Goal: Information Seeking & Learning: Learn about a topic

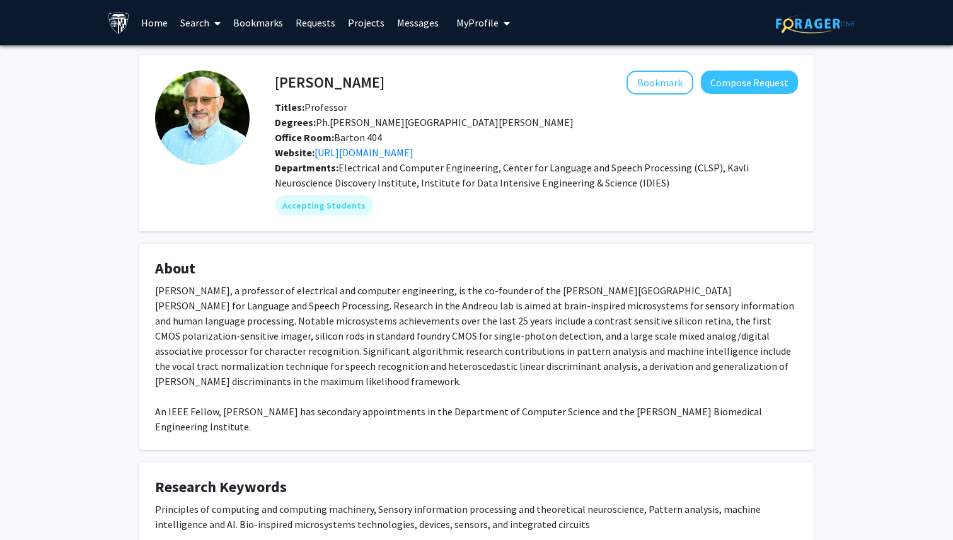
click at [205, 23] on link "Search" at bounding box center [200, 23] width 53 height 44
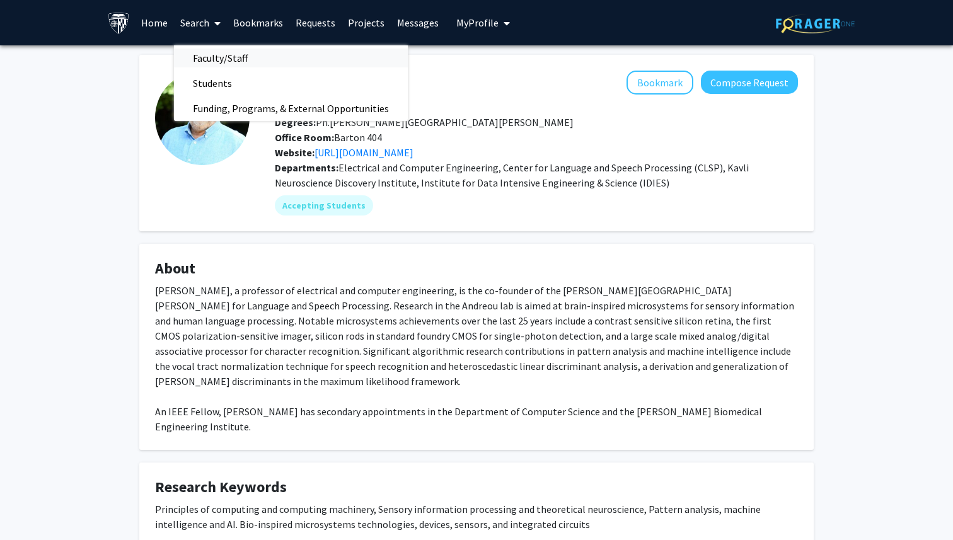
click at [207, 56] on span "Faculty/Staff" at bounding box center [220, 57] width 93 height 25
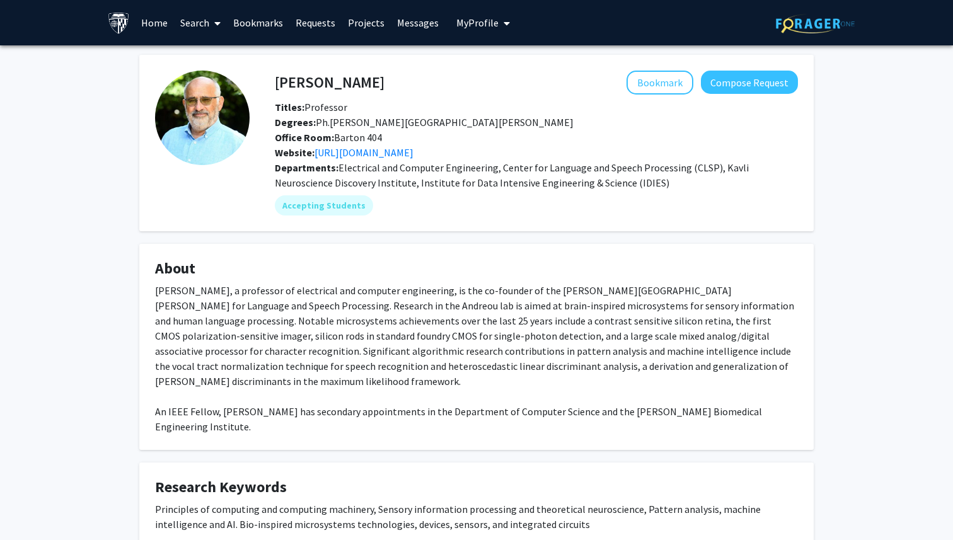
click at [124, 18] on img at bounding box center [119, 23] width 22 height 22
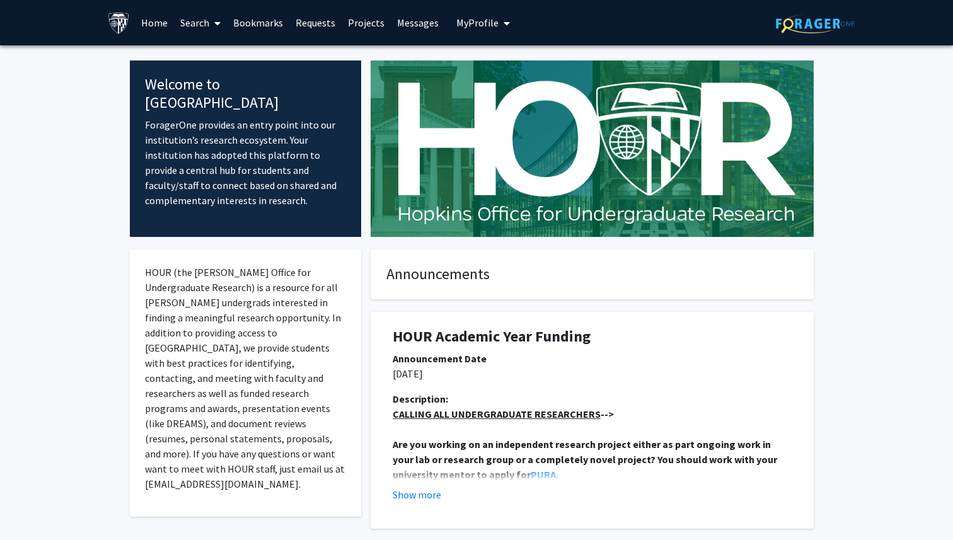
click at [190, 27] on link "Search" at bounding box center [200, 23] width 53 height 44
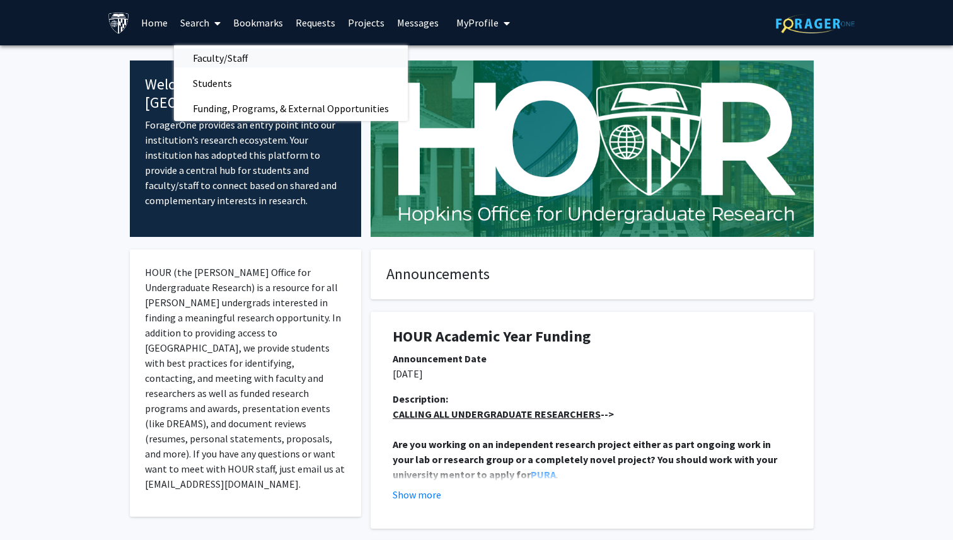
click at [209, 66] on span "Faculty/Staff" at bounding box center [220, 57] width 93 height 25
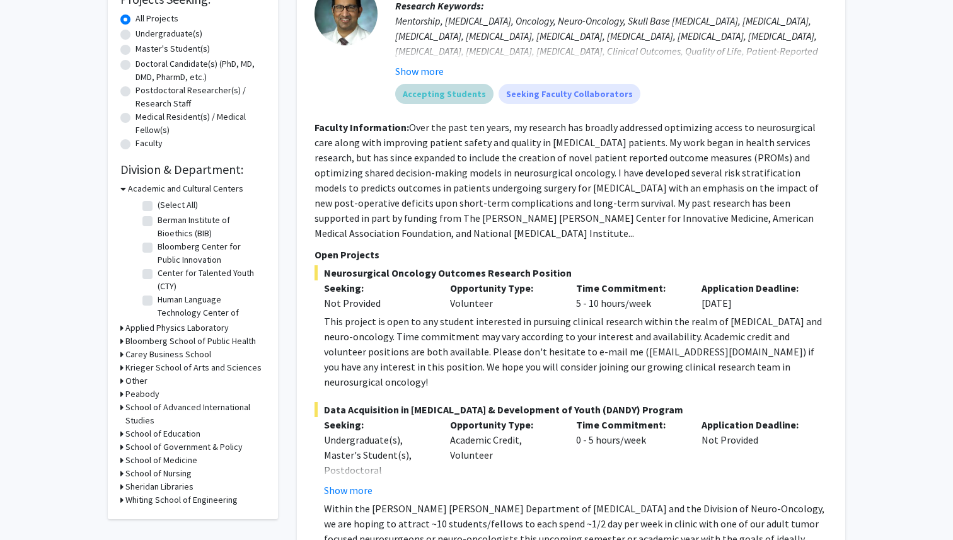
scroll to position [236, 0]
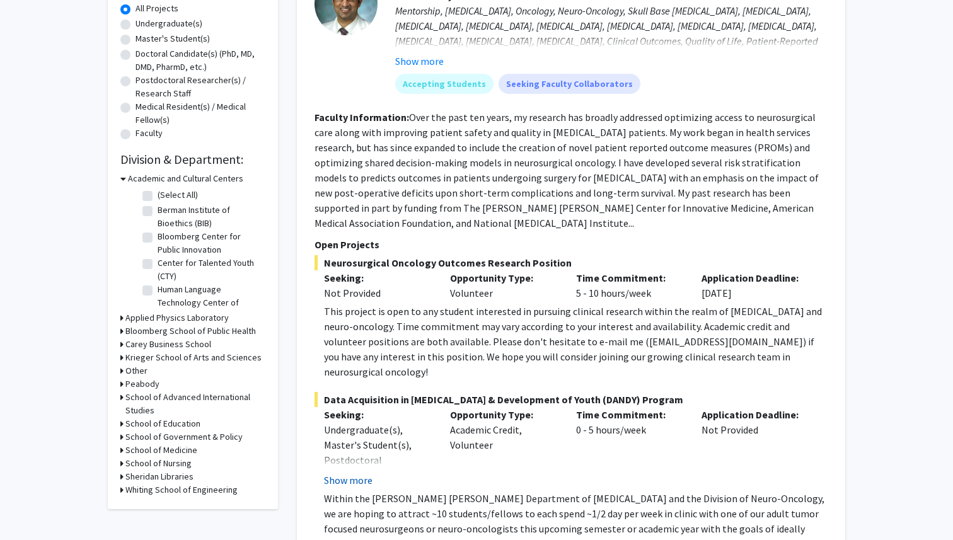
click at [356, 473] on button "Show more" at bounding box center [348, 480] width 49 height 15
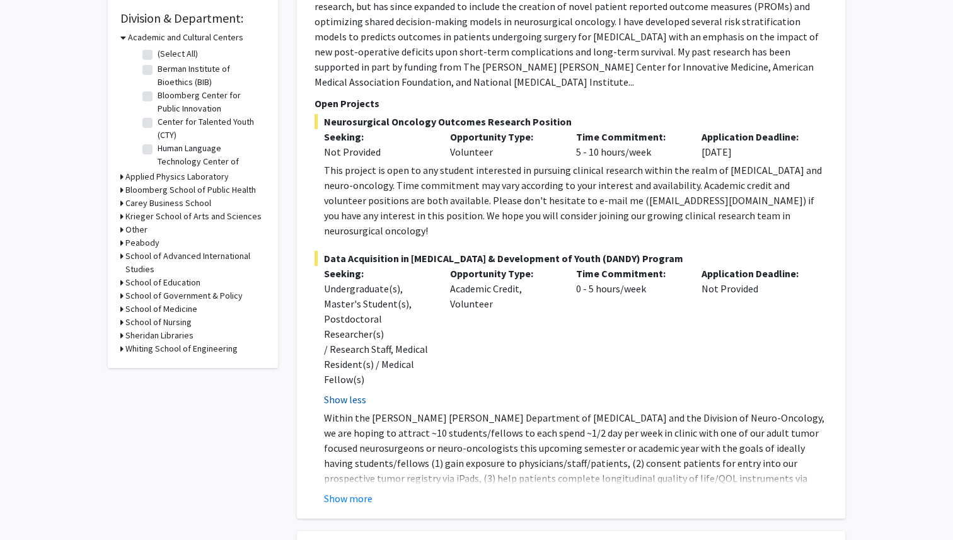
scroll to position [398, 0]
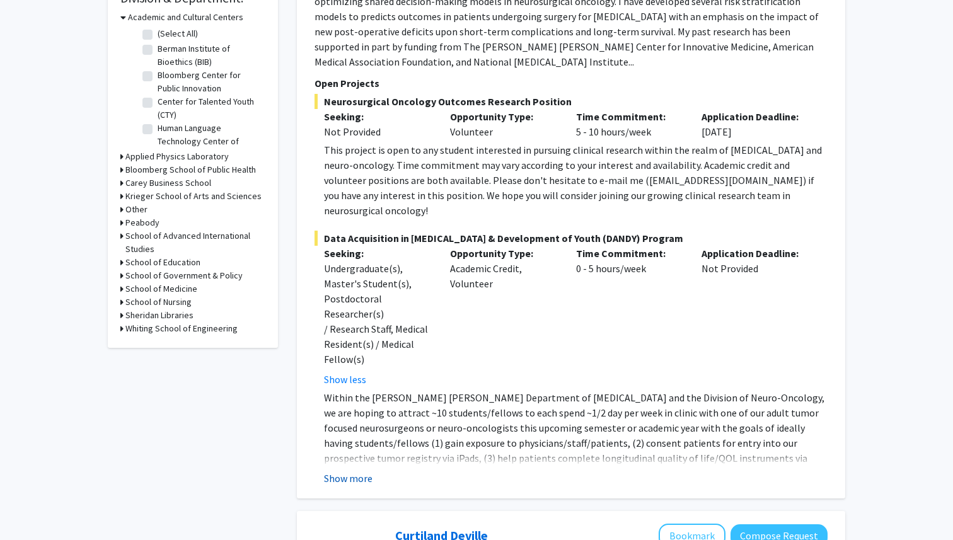
click at [345, 471] on button "Show more" at bounding box center [348, 478] width 49 height 15
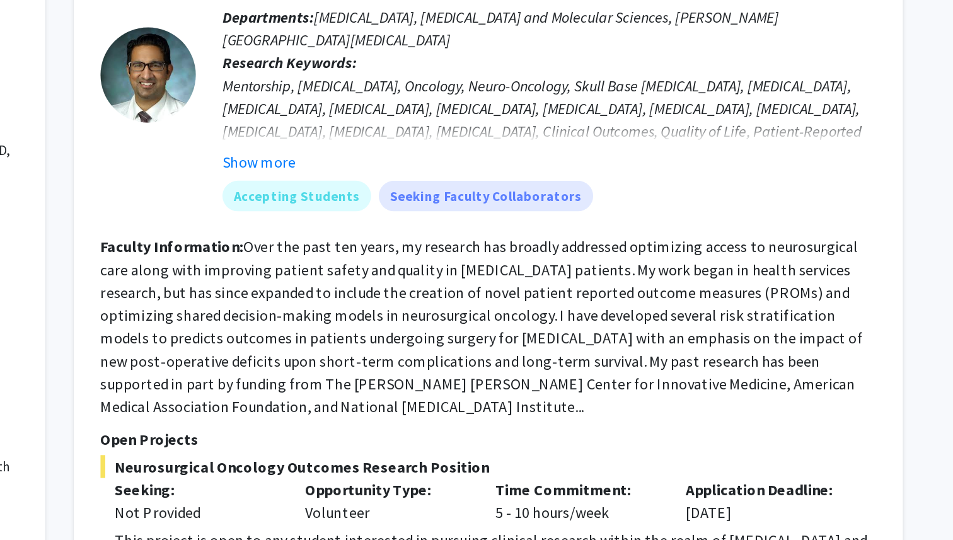
scroll to position [178, 0]
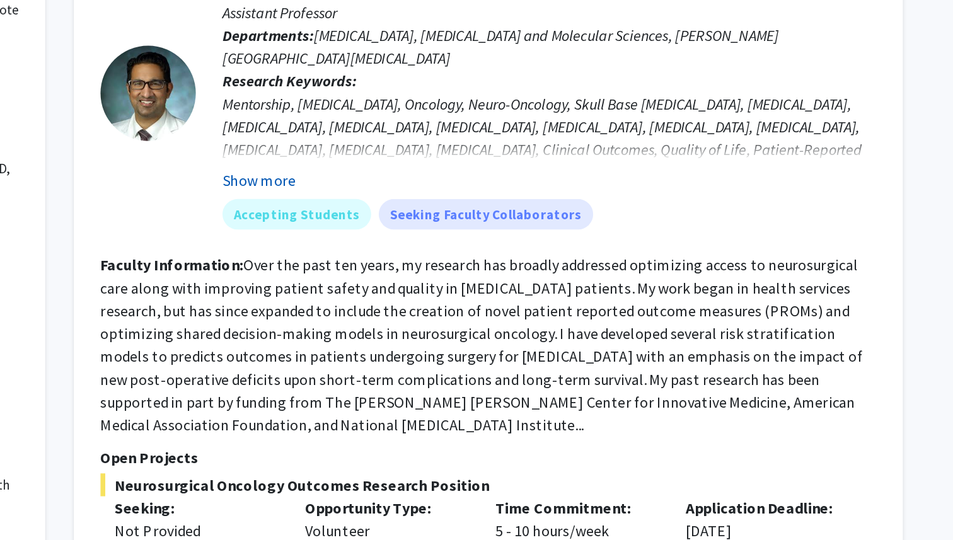
click at [434, 120] on button "Show more" at bounding box center [419, 119] width 49 height 15
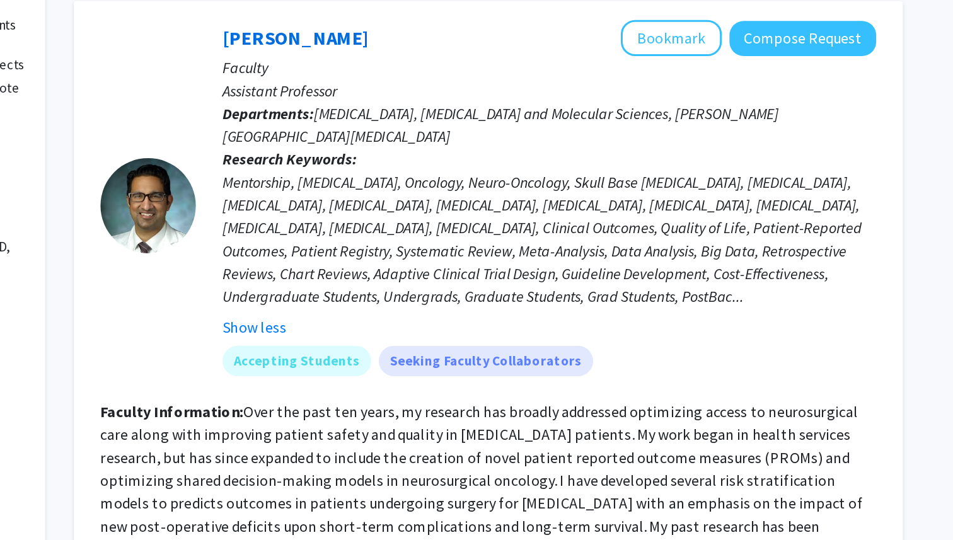
scroll to position [114, 0]
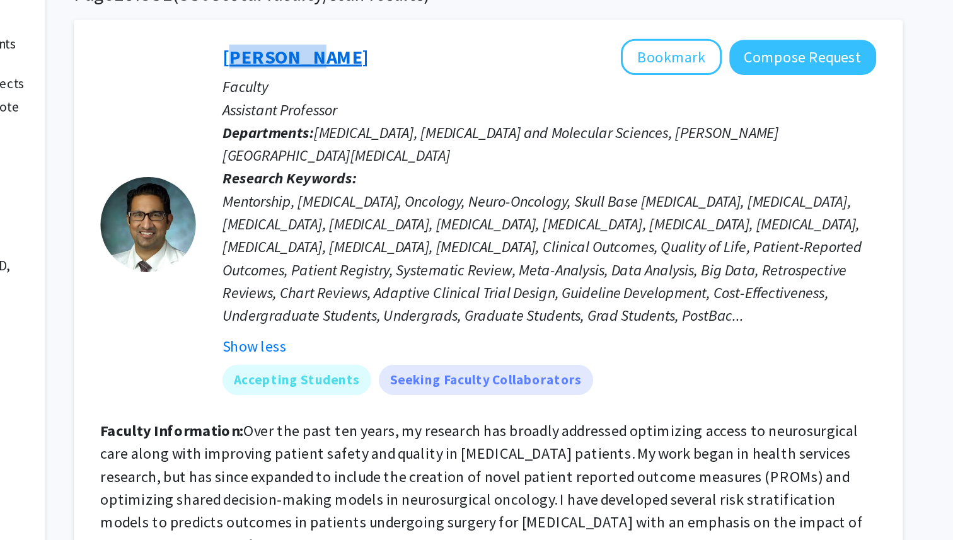
drag, startPoint x: 391, startPoint y: 35, endPoint x: 446, endPoint y: 38, distance: 54.9
click at [447, 38] on div "[PERSON_NAME] Bookmark Compose Request Faculty Assistant Professor Departments:…" at bounding box center [603, 148] width 450 height 245
click at [446, 38] on link "[PERSON_NAME]" at bounding box center [443, 38] width 97 height 16
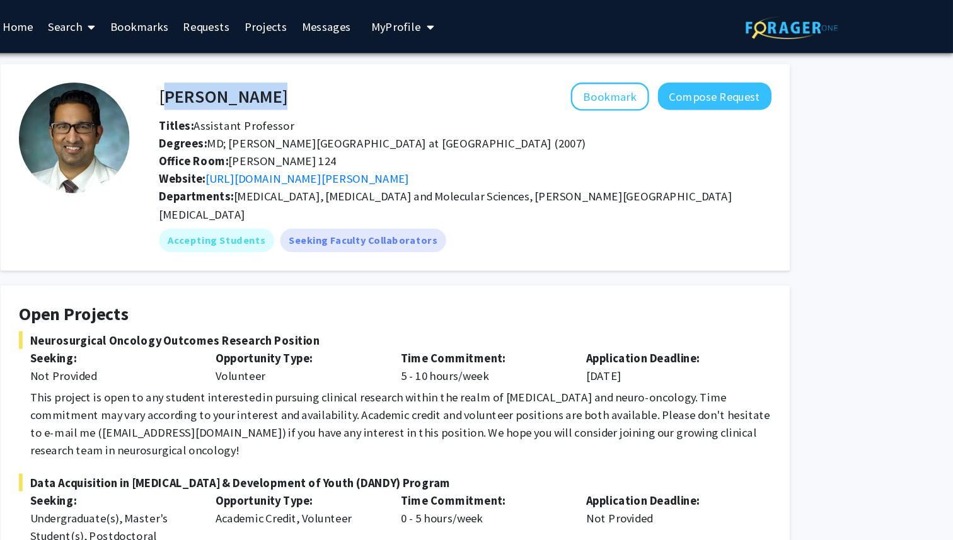
drag, startPoint x: 278, startPoint y: 81, endPoint x: 382, endPoint y: 83, distance: 104.0
click at [382, 83] on div "[PERSON_NAME] Bookmark Compose Request" at bounding box center [536, 83] width 542 height 24
copy h4 "[PERSON_NAME]"
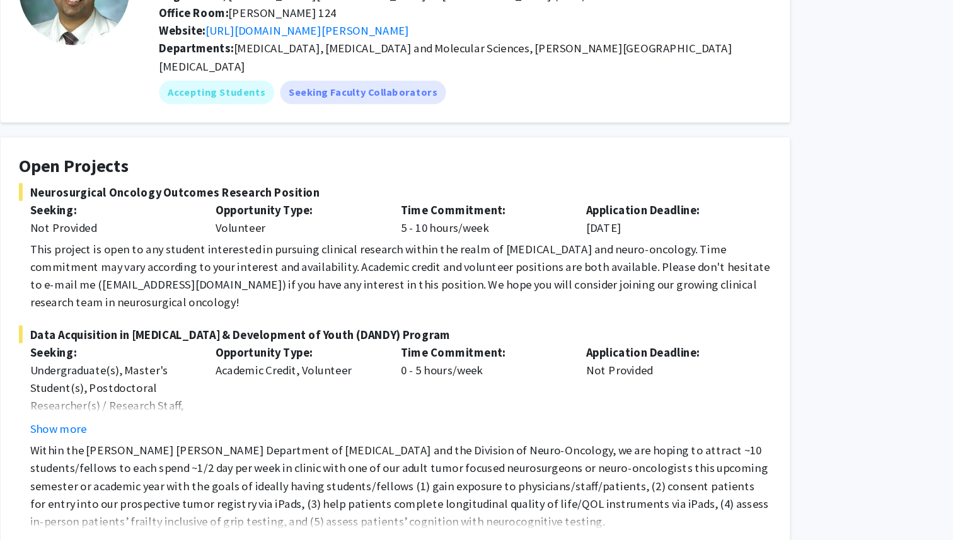
scroll to position [47, 0]
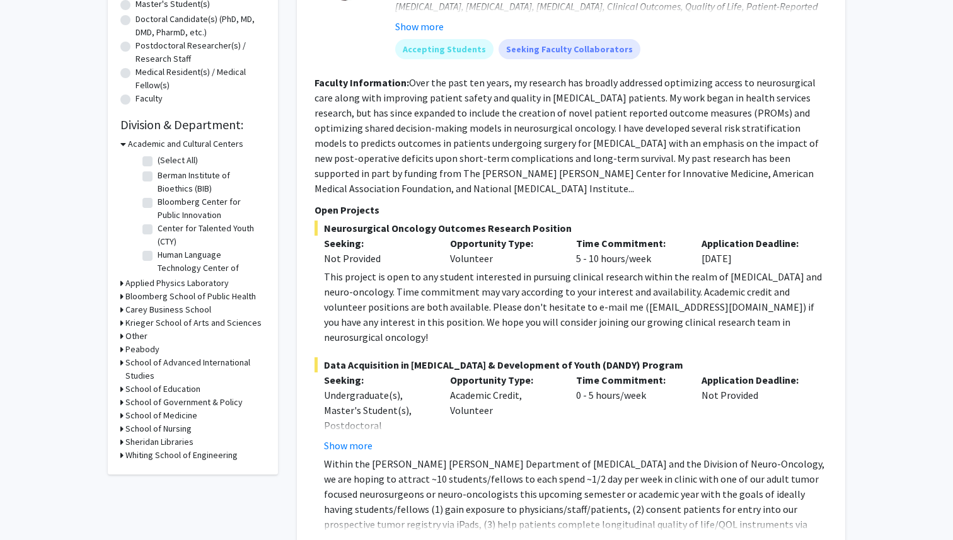
scroll to position [269, 0]
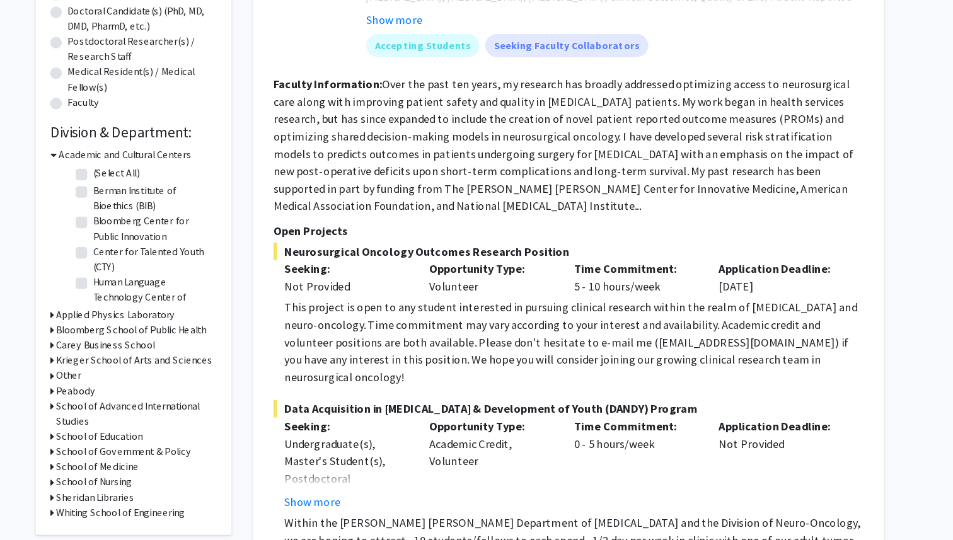
click at [627, 161] on fg-read-more "Over the past ten years, my research has broadly addressed optimizing access to…" at bounding box center [567, 138] width 504 height 119
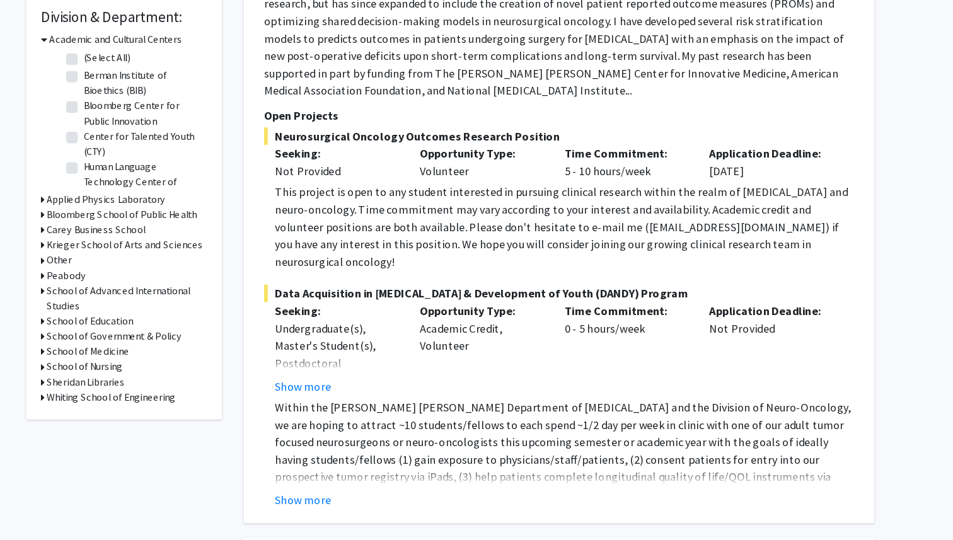
scroll to position [313, 0]
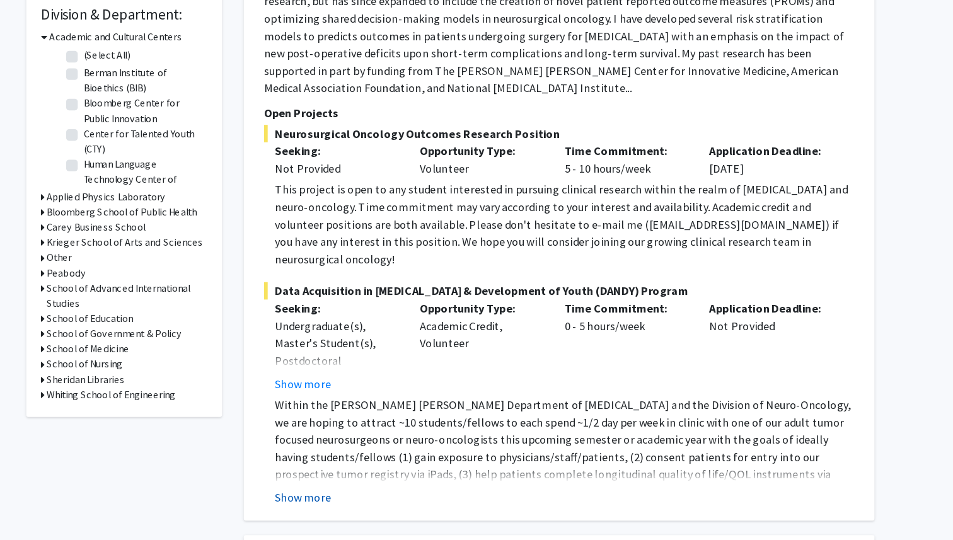
click at [366, 495] on button "Show more" at bounding box center [348, 502] width 49 height 15
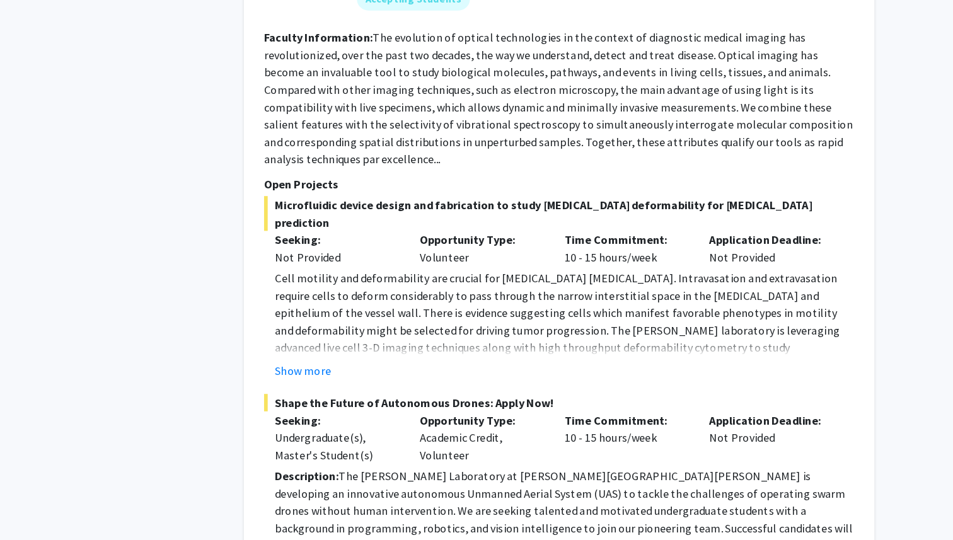
scroll to position [1663, 0]
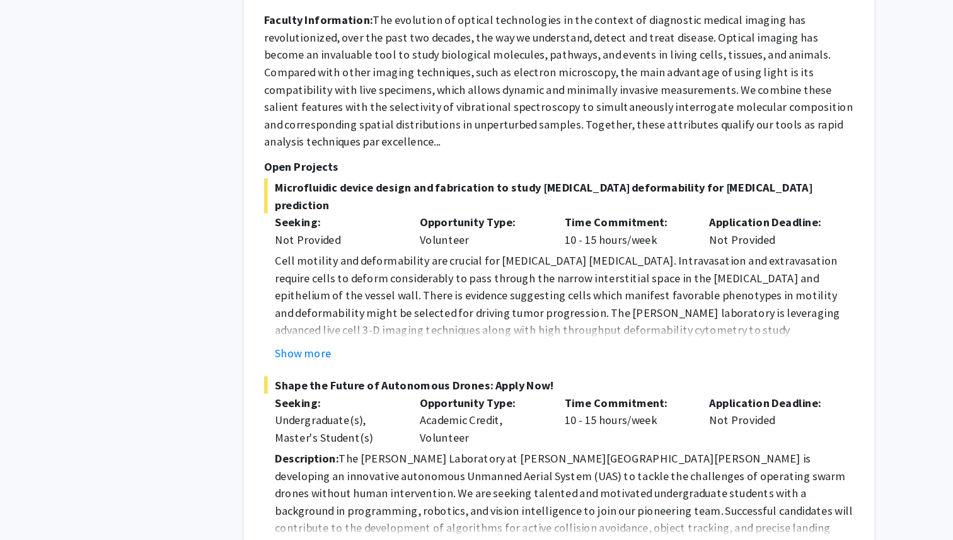
click at [350, 540] on button "Show more" at bounding box center [348, 549] width 49 height 15
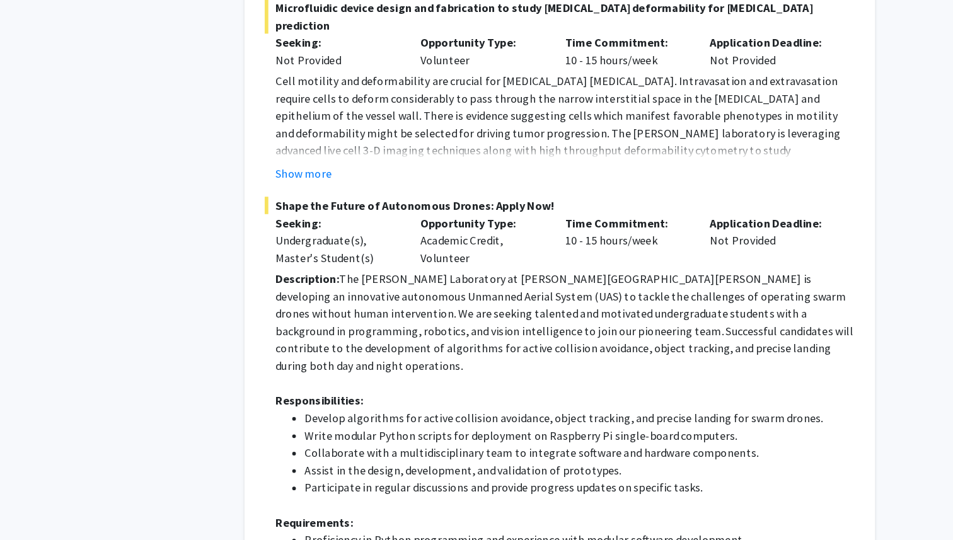
scroll to position [1821, 0]
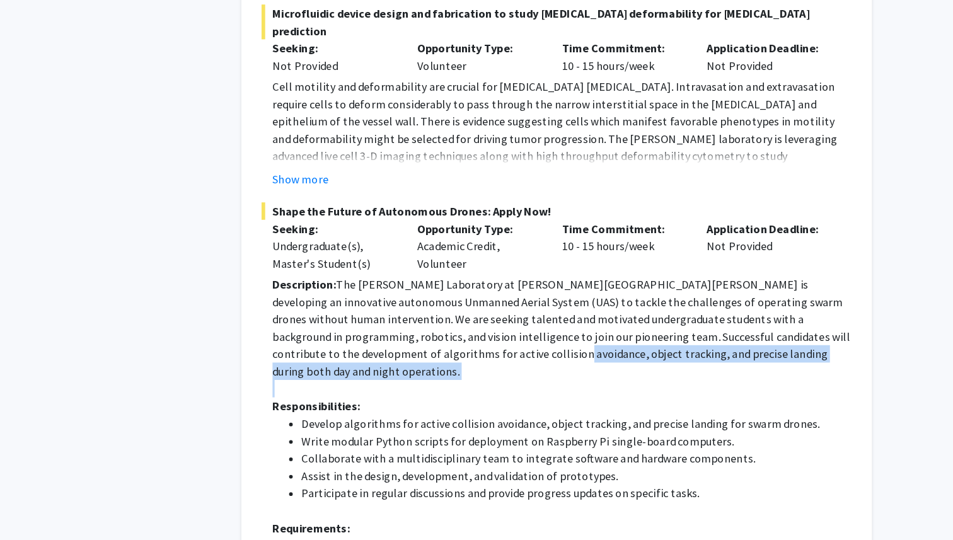
drag, startPoint x: 429, startPoint y: 283, endPoint x: 456, endPoint y: 292, distance: 28.1
click at [456, 304] on div "Description: The [PERSON_NAME] Laboratory at [PERSON_NAME][GEOGRAPHIC_DATA][PER…" at bounding box center [576, 531] width 504 height 454
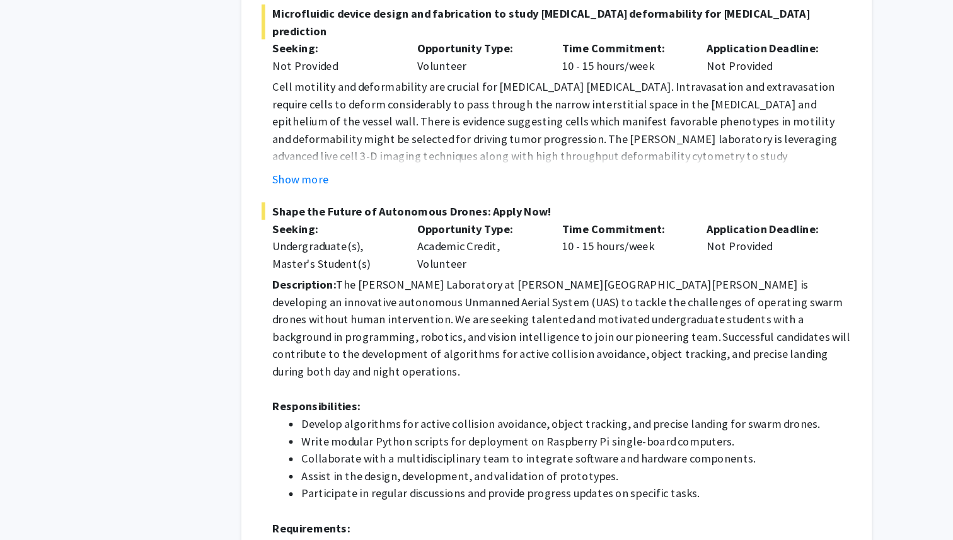
click at [463, 304] on p "Description: The [PERSON_NAME] Laboratory at [PERSON_NAME][GEOGRAPHIC_DATA][PER…" at bounding box center [576, 349] width 504 height 91
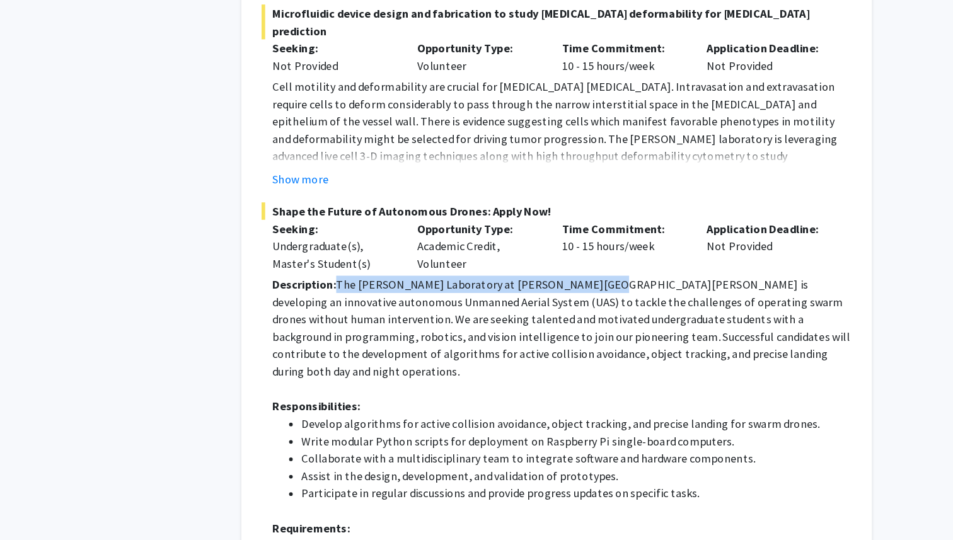
drag, startPoint x: 382, startPoint y: 221, endPoint x: 598, endPoint y: 214, distance: 216.3
click at [598, 304] on p "Description: The [PERSON_NAME] Laboratory at [PERSON_NAME][GEOGRAPHIC_DATA][PER…" at bounding box center [576, 349] width 504 height 91
copy p "The [PERSON_NAME] Laboratory at [PERSON_NAME][GEOGRAPHIC_DATA][PERSON_NAME]"
click at [574, 304] on p "Description: The [PERSON_NAME] Laboratory at [PERSON_NAME][GEOGRAPHIC_DATA][PER…" at bounding box center [576, 349] width 504 height 91
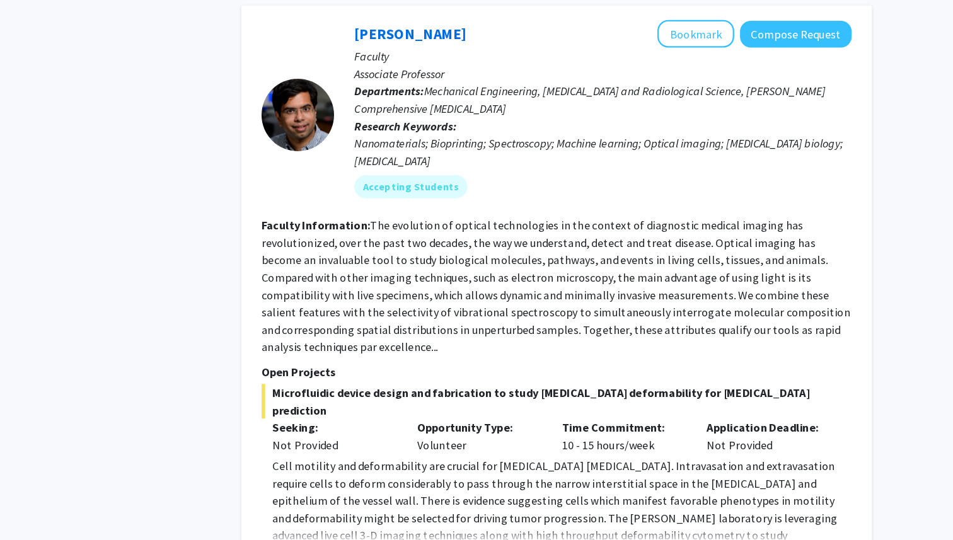
scroll to position [1552, 0]
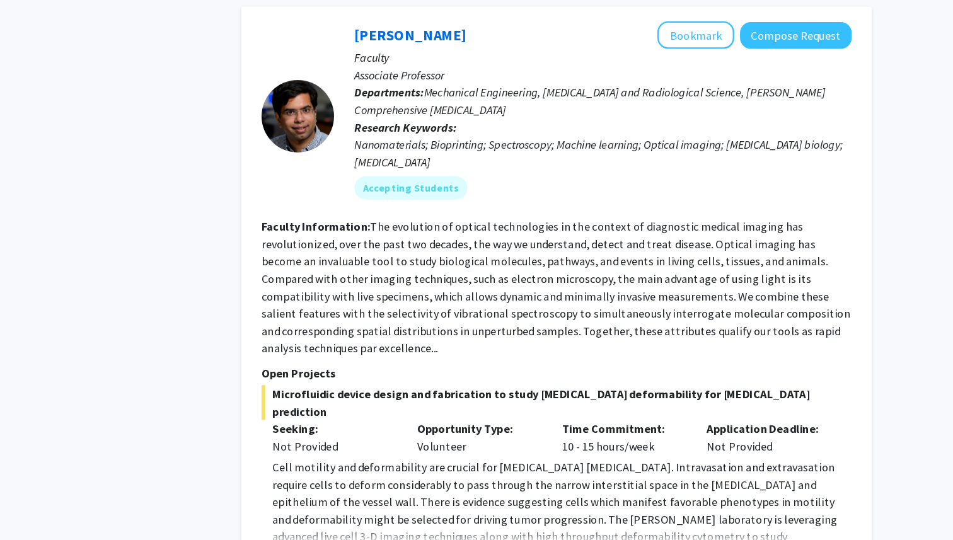
click at [367, 482] on button "Show more" at bounding box center [348, 489] width 49 height 15
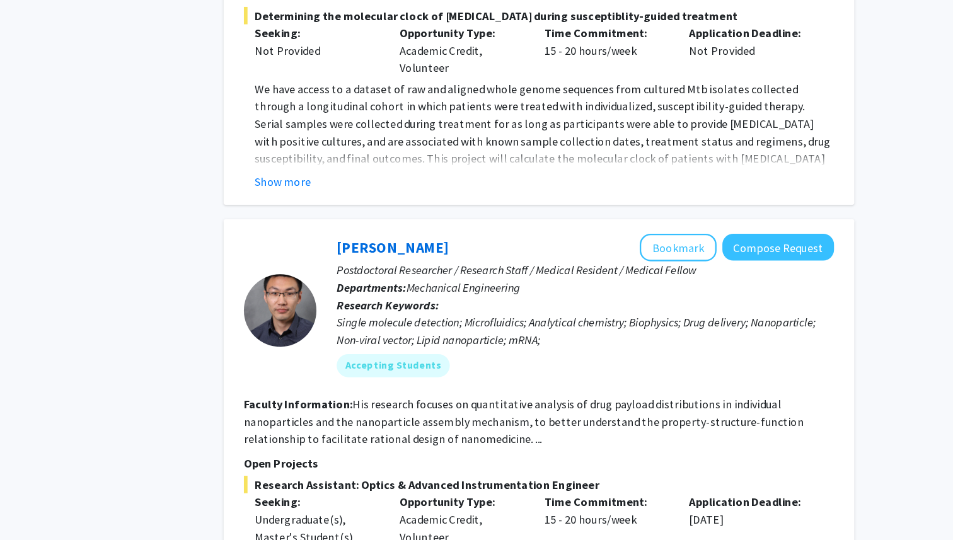
scroll to position [3261, 0]
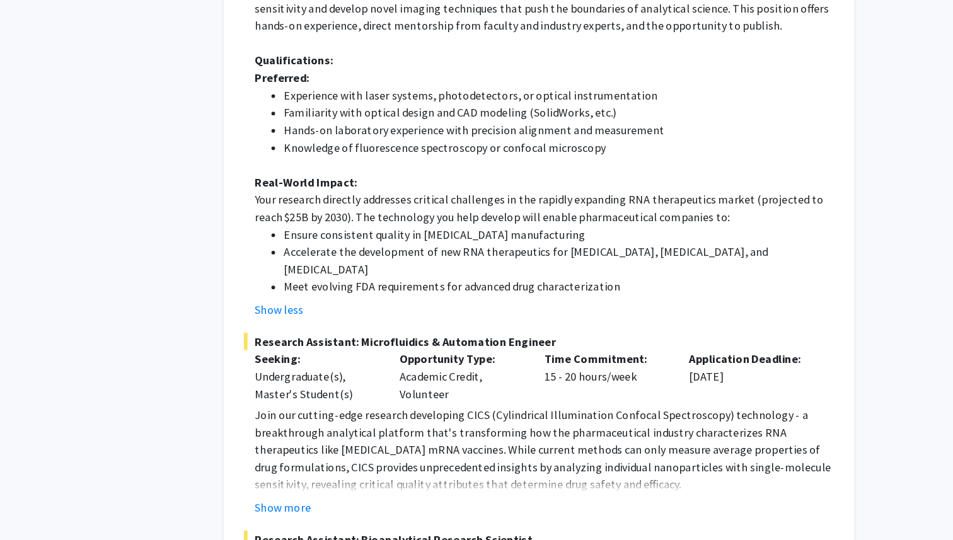
scroll to position [4023, 0]
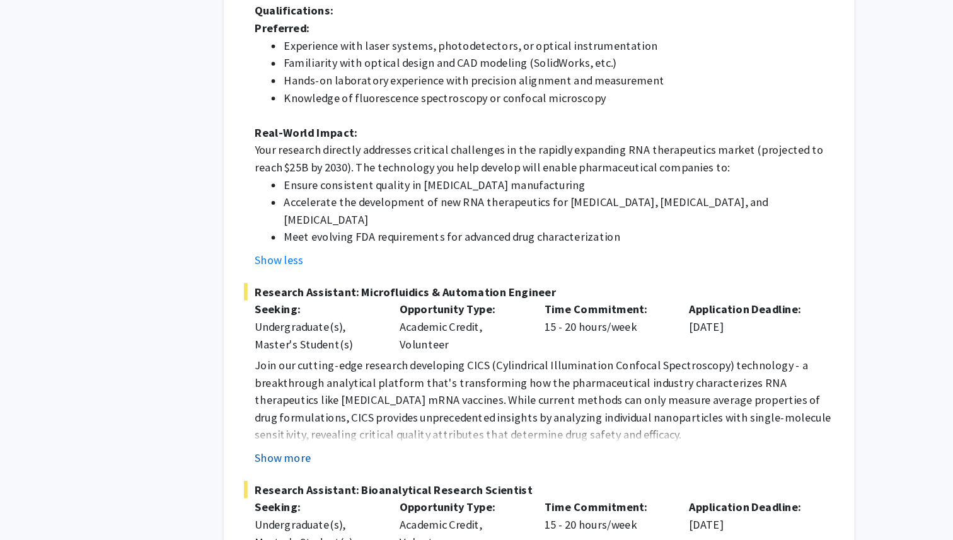
click at [354, 461] on button "Show more" at bounding box center [348, 468] width 49 height 15
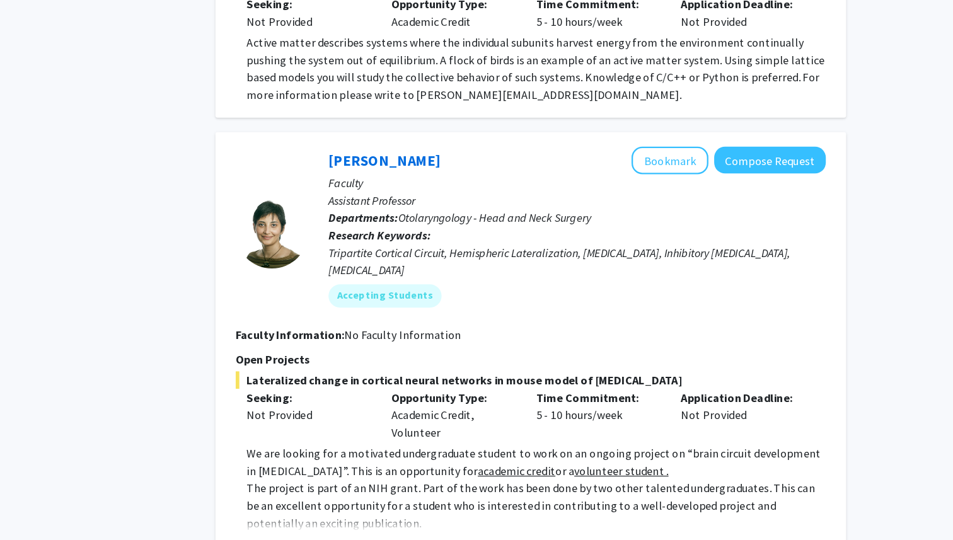
scroll to position [7486, 0]
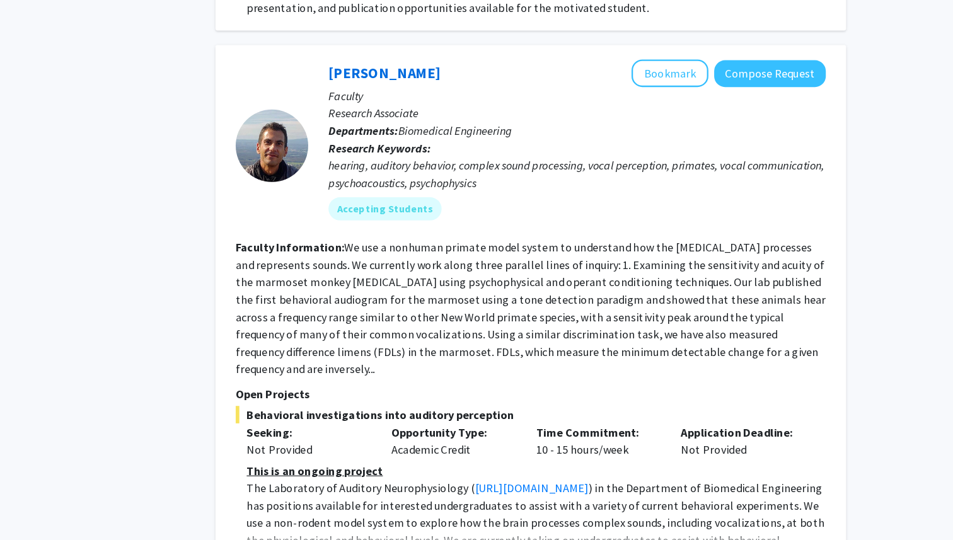
scroll to position [3171, 0]
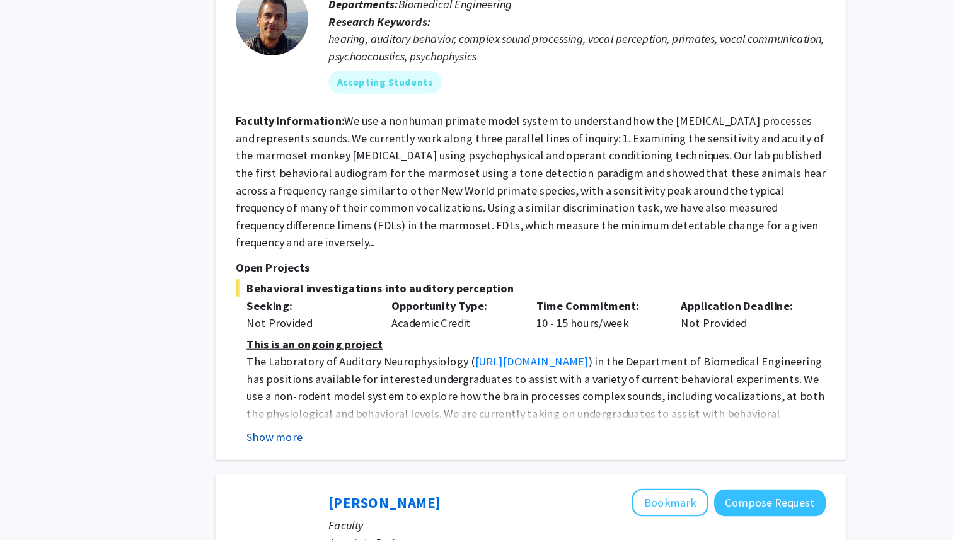
click at [342, 442] on button "Show more" at bounding box center [348, 449] width 49 height 15
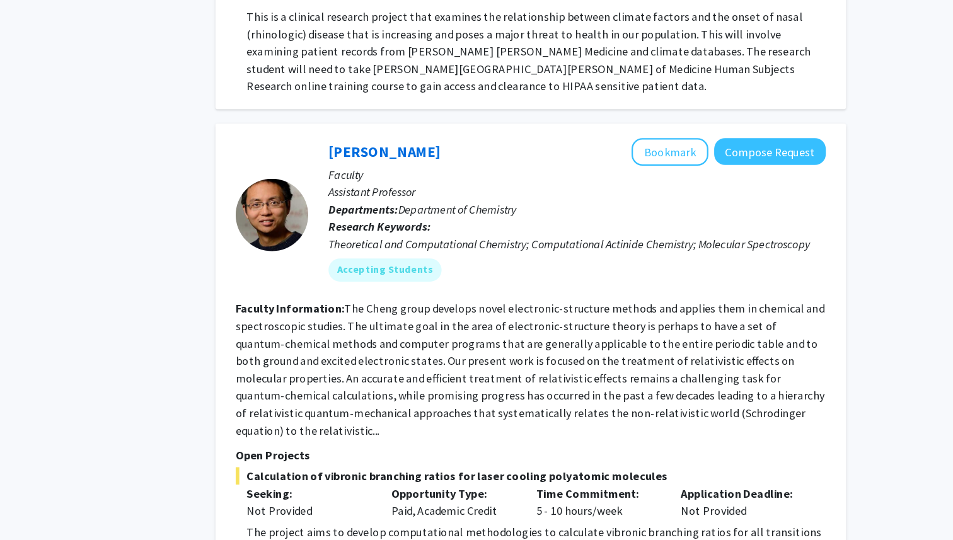
scroll to position [4135, 0]
